Goal: Task Accomplishment & Management: Manage account settings

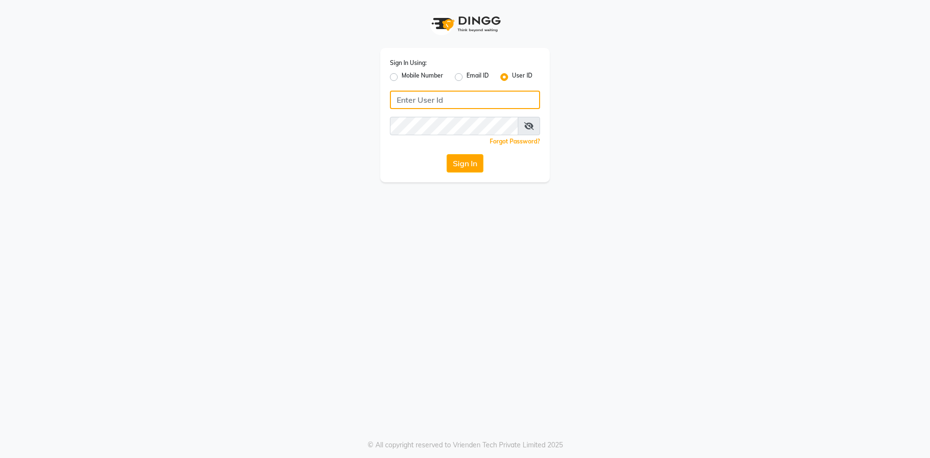
click at [435, 102] on input "Username" at bounding box center [465, 100] width 150 height 18
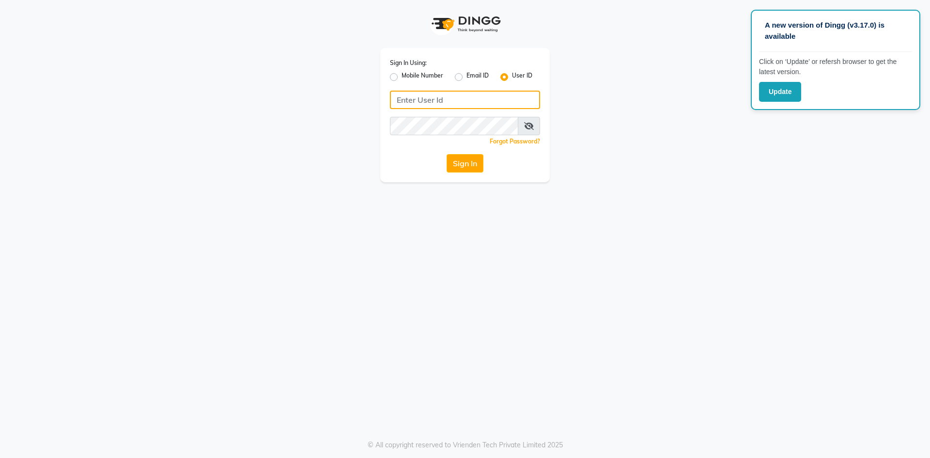
click at [454, 95] on input "Username" at bounding box center [465, 100] width 150 height 18
type input "e3901-01"
click at [447, 154] on button "Sign In" at bounding box center [465, 163] width 37 height 18
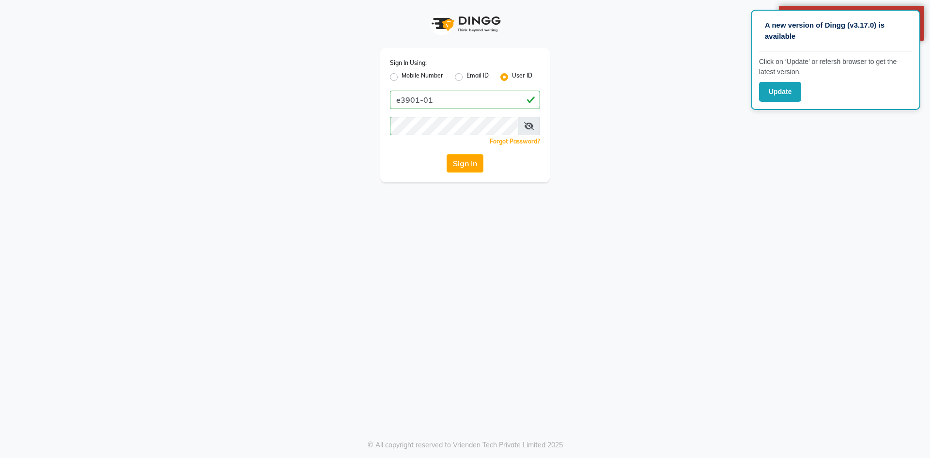
click at [781, 177] on app-login "Sign In Using: Mobile Number Email ID User ID e3901-01 Remember me Forgot Passw…" at bounding box center [465, 91] width 930 height 182
click at [782, 178] on app-login "Sign In Using: Mobile Number Email ID User ID e3901-01 Remember me Forgot Passw…" at bounding box center [465, 91] width 930 height 182
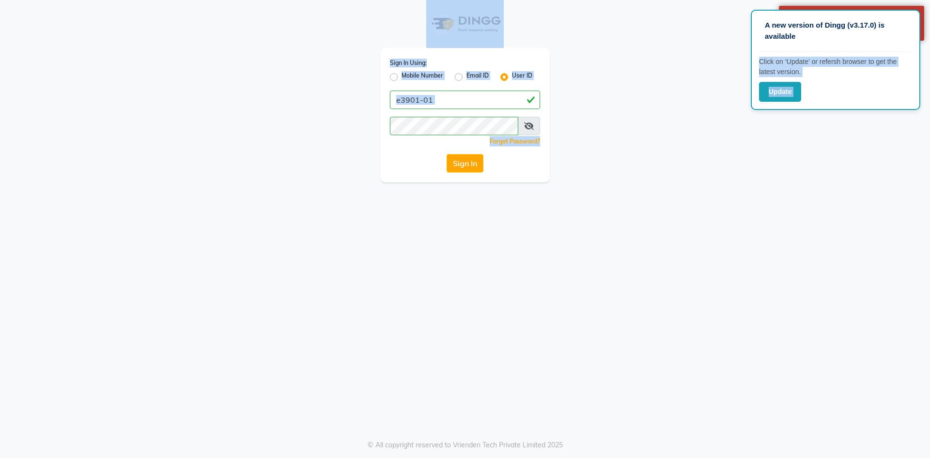
drag, startPoint x: 841, startPoint y: 36, endPoint x: 754, endPoint y: 141, distance: 136.5
click at [754, 141] on app-root "A new version of Dingg (v3.17.0) is available Click on ‘Update’ or refersh brow…" at bounding box center [465, 91] width 930 height 182
click at [794, 104] on div "A new version of Dingg (v3.17.0) is available Click on ‘Update’ or refersh brow…" at bounding box center [835, 60] width 169 height 100
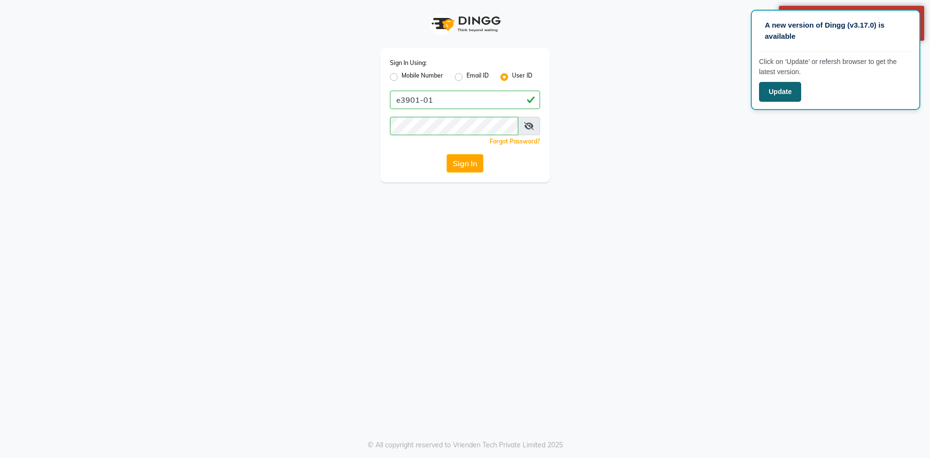
click at [773, 95] on button "Update" at bounding box center [780, 92] width 42 height 20
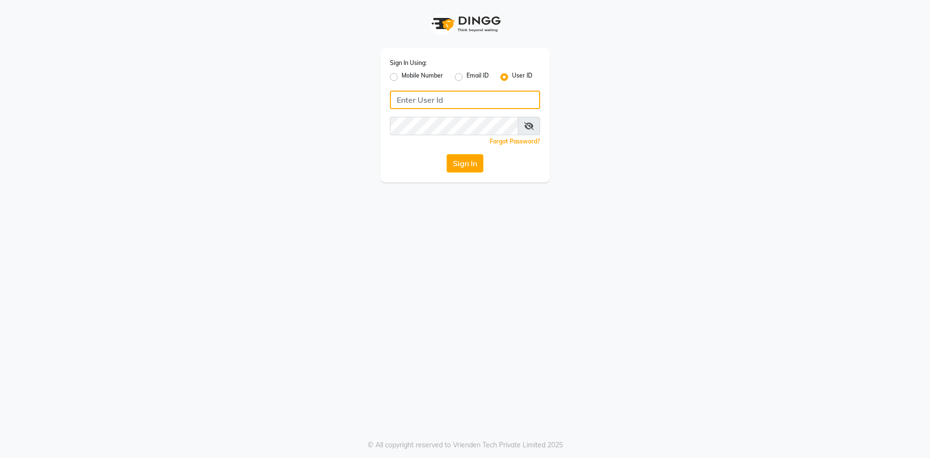
click at [471, 106] on input "Username" at bounding box center [465, 100] width 150 height 18
type input "e3901-01"
click at [531, 124] on icon at bounding box center [529, 126] width 10 height 8
click at [463, 158] on button "Sign In" at bounding box center [465, 163] width 37 height 18
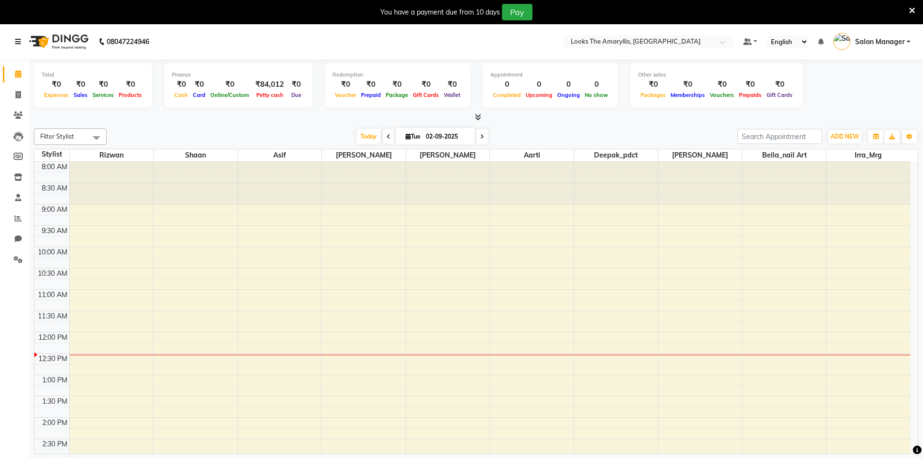
click at [18, 44] on icon at bounding box center [18, 41] width 6 height 7
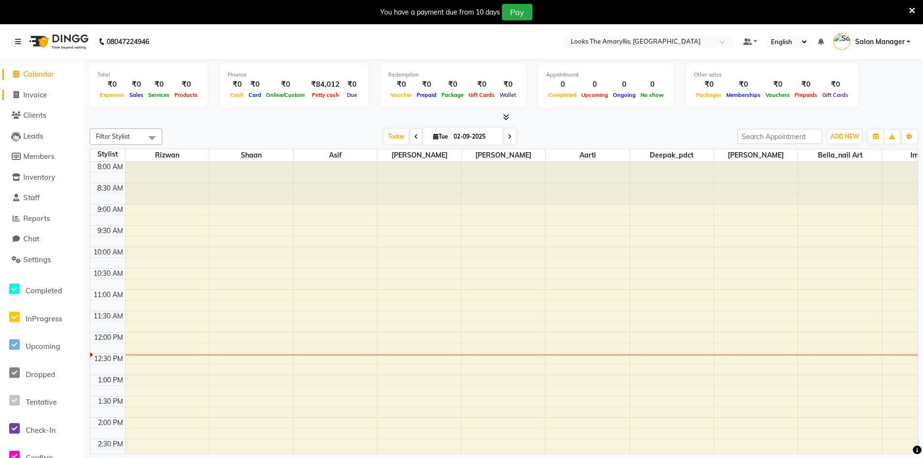
click at [35, 93] on span "Invoice" at bounding box center [35, 94] width 24 height 9
select select "service"
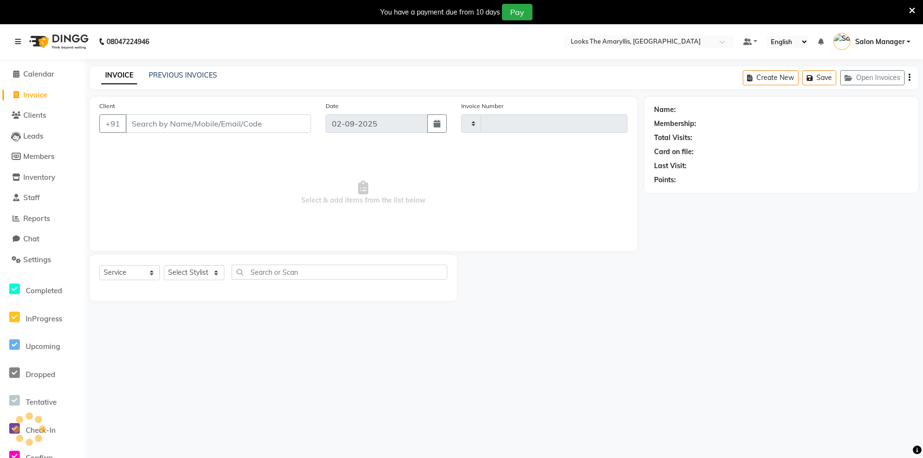
type input "3733"
select select "8939"
click at [20, 42] on icon at bounding box center [18, 41] width 6 height 7
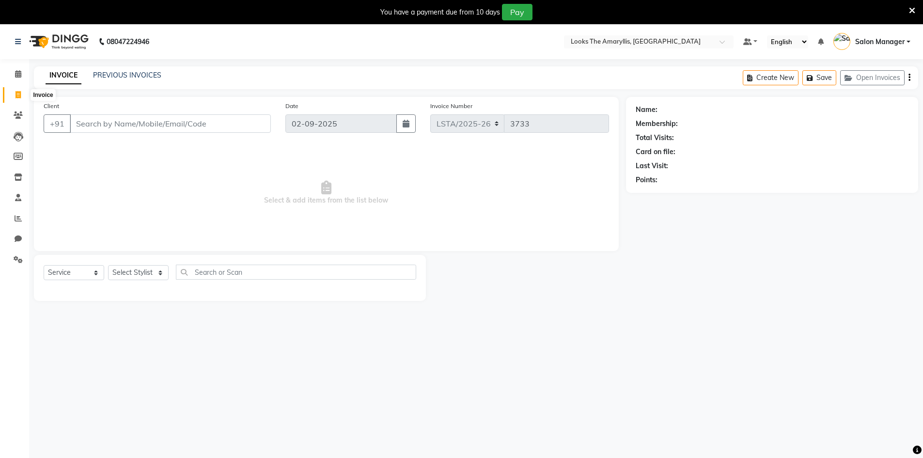
click at [17, 97] on icon at bounding box center [17, 94] width 5 height 7
select select "service"
click at [17, 72] on icon at bounding box center [18, 73] width 6 height 7
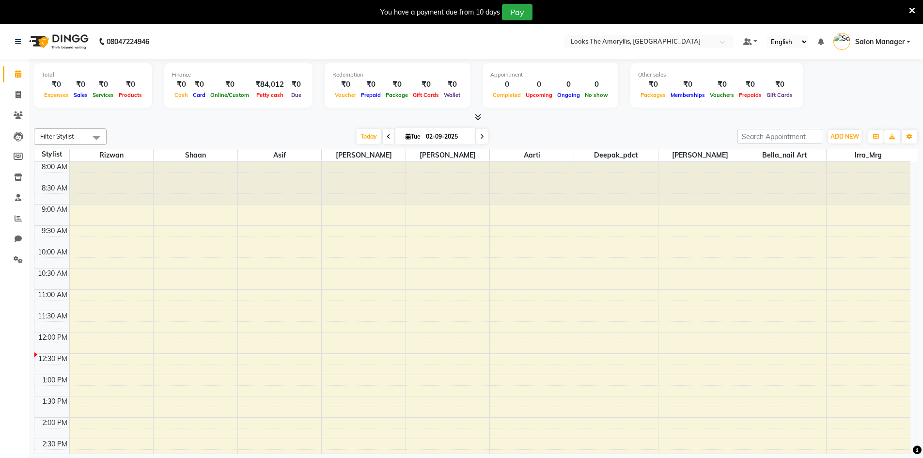
click at [477, 116] on icon at bounding box center [478, 116] width 6 height 7
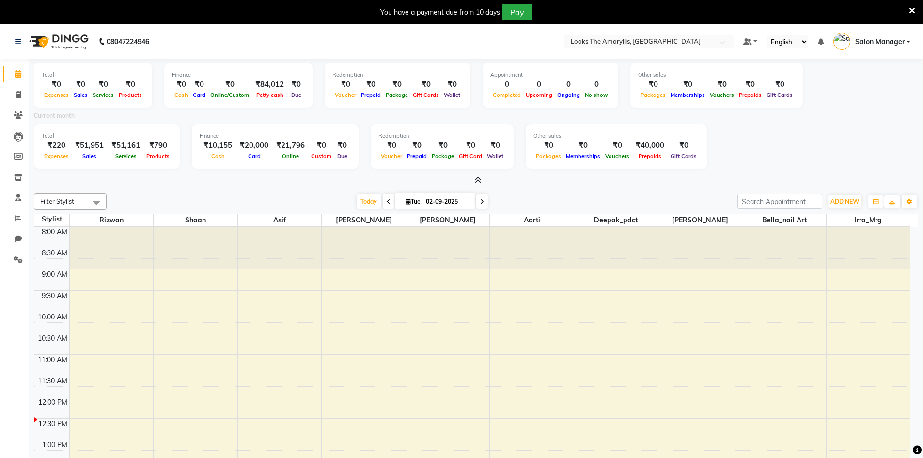
click at [428, 203] on input "02-09-2025" at bounding box center [447, 201] width 48 height 15
select select "9"
select select "2025"
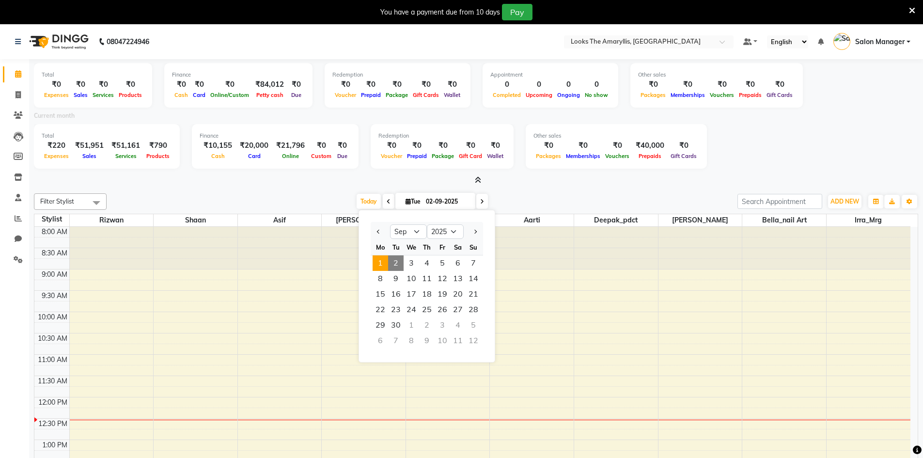
click at [376, 261] on span "1" at bounding box center [379, 262] width 15 height 15
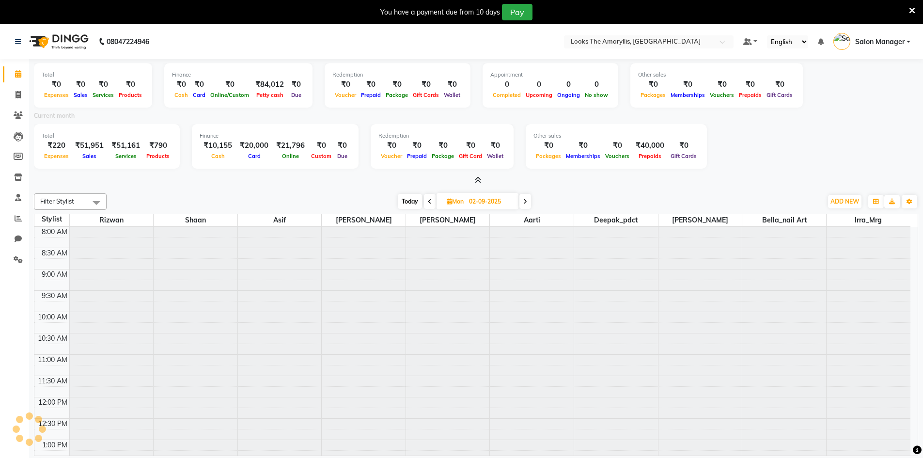
type input "01-09-2025"
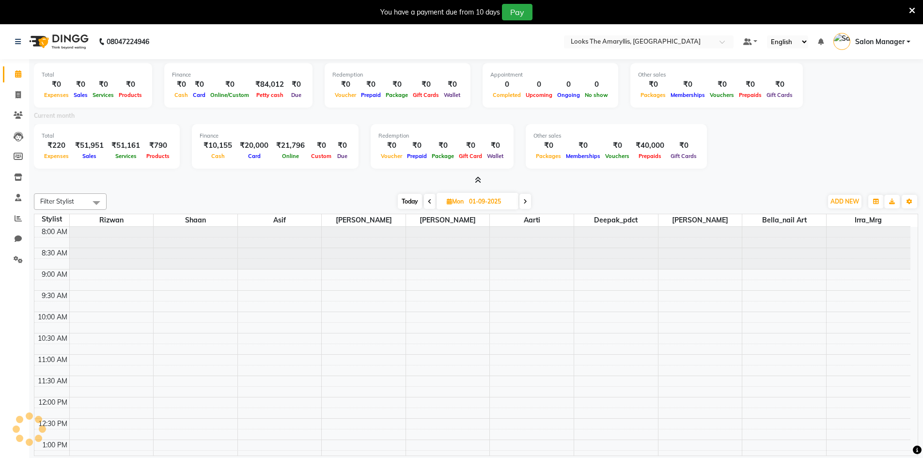
scroll to position [171, 0]
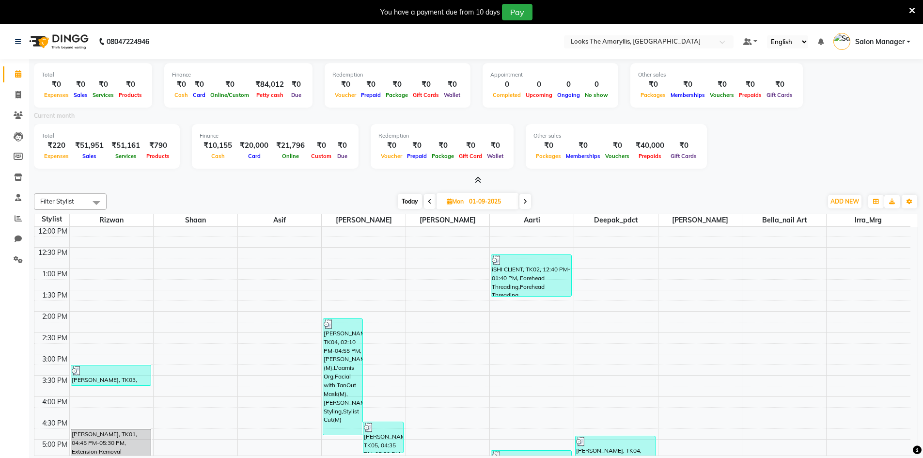
click at [99, 204] on span at bounding box center [96, 202] width 19 height 18
click at [190, 194] on div "[DATE] [DATE]" at bounding box center [464, 201] width 706 height 15
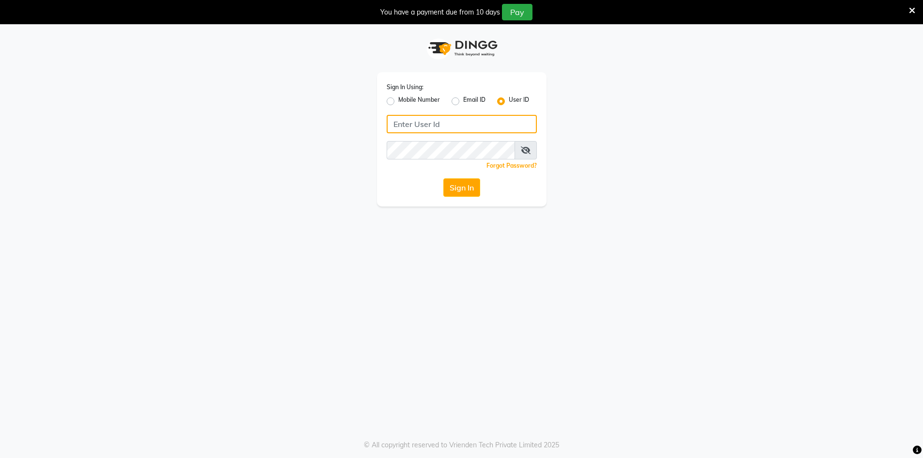
click at [431, 119] on input "Username" at bounding box center [461, 124] width 150 height 18
type input "e1780-21"
click at [526, 149] on icon at bounding box center [526, 150] width 10 height 8
click at [461, 190] on button "Sign In" at bounding box center [461, 187] width 37 height 18
